Goal: Task Accomplishment & Management: Use online tool/utility

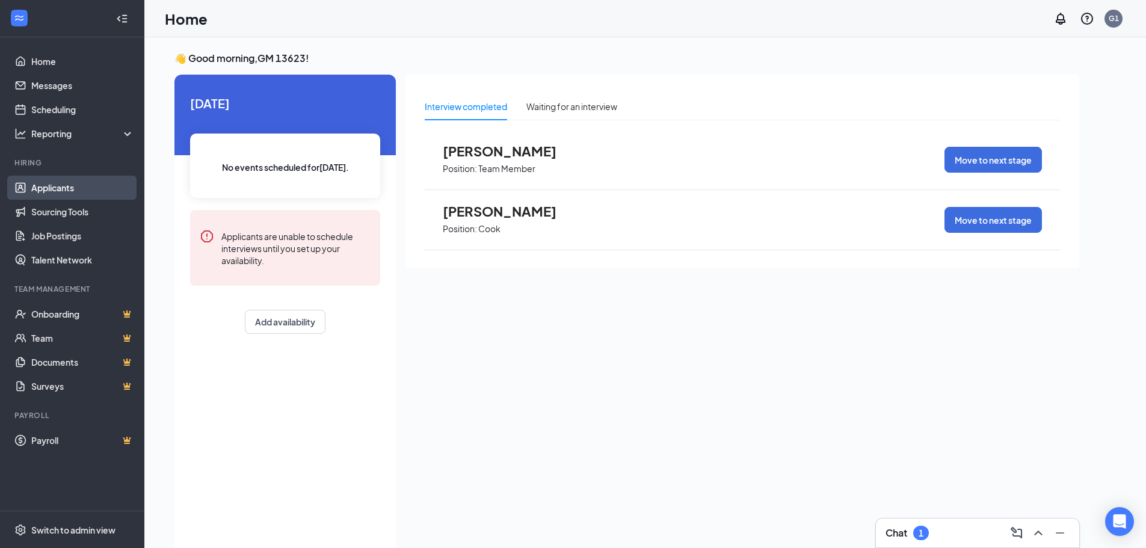
click at [87, 189] on link "Applicants" at bounding box center [82, 188] width 103 height 24
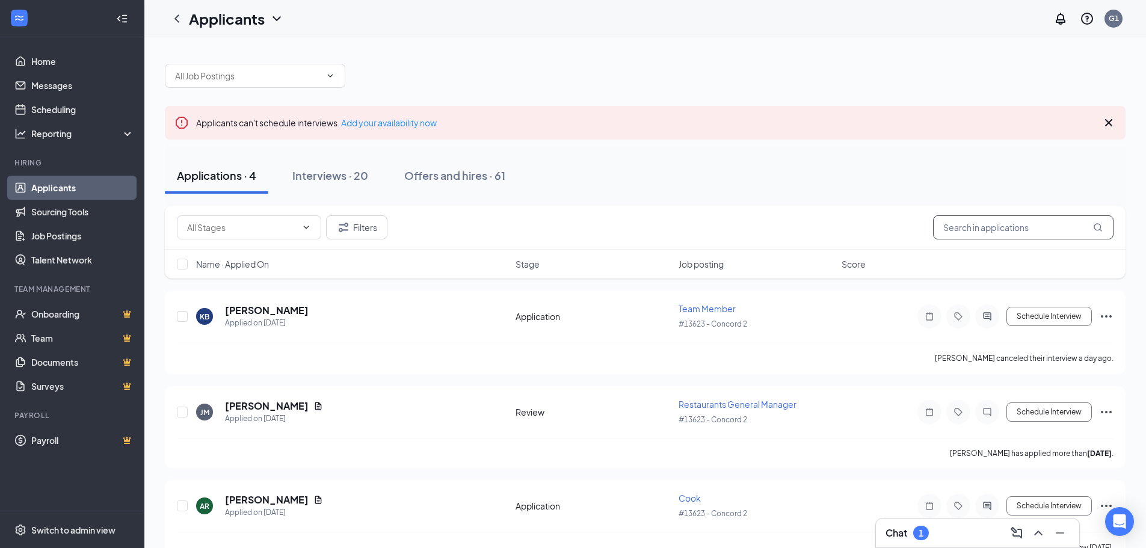
click at [1011, 225] on input "text" at bounding box center [1023, 227] width 180 height 24
type input "gary"
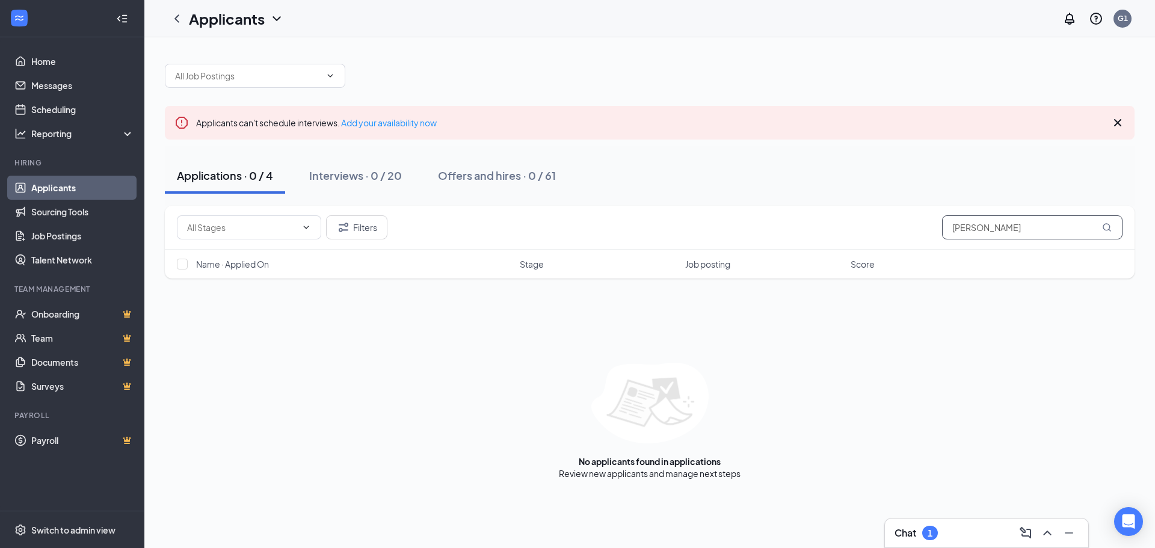
drag, startPoint x: 1023, startPoint y: 230, endPoint x: 954, endPoint y: 244, distance: 71.1
click at [954, 244] on div "Filters gary" at bounding box center [649, 228] width 969 height 44
type input "tyson"
click at [687, 473] on link "Interviews" at bounding box center [686, 473] width 41 height 11
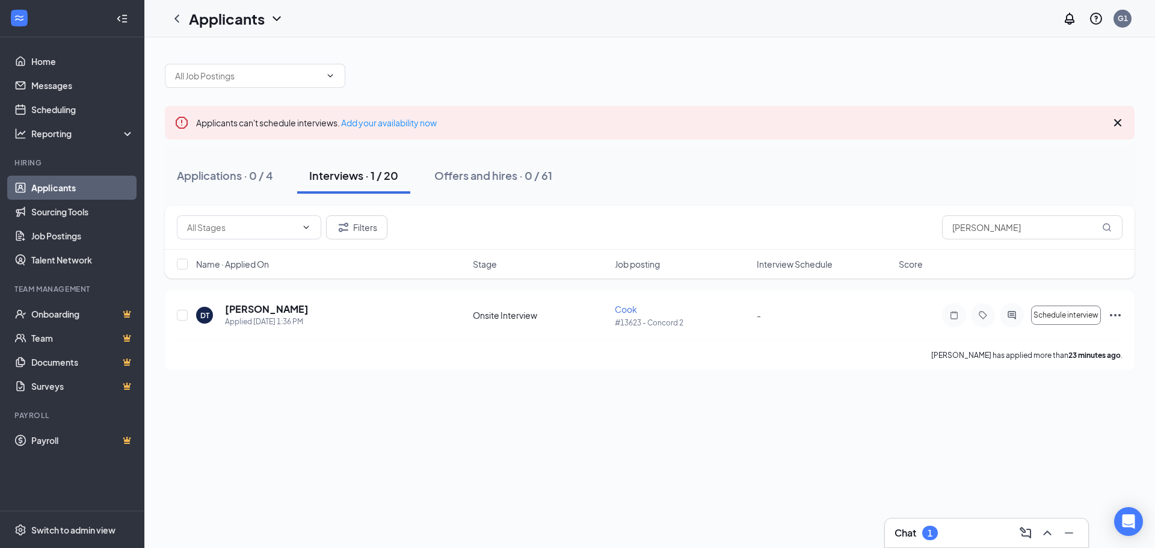
click at [1117, 120] on icon "Cross" at bounding box center [1117, 122] width 14 height 14
